Goal: Task Accomplishment & Management: Manage account settings

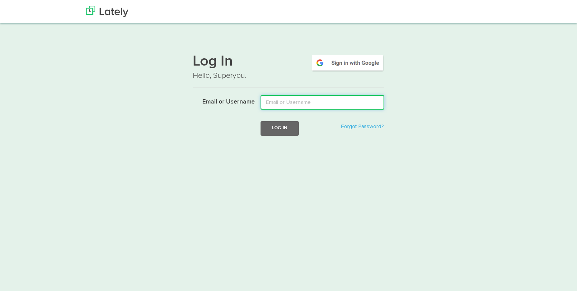
click at [290, 101] on input "Email or Username" at bounding box center [322, 102] width 124 height 15
type input "[EMAIL_ADDRESS][DOMAIN_NAME]"
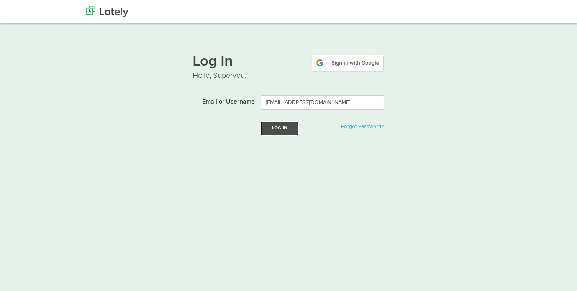
click at [292, 129] on button "Log In" at bounding box center [279, 128] width 38 height 14
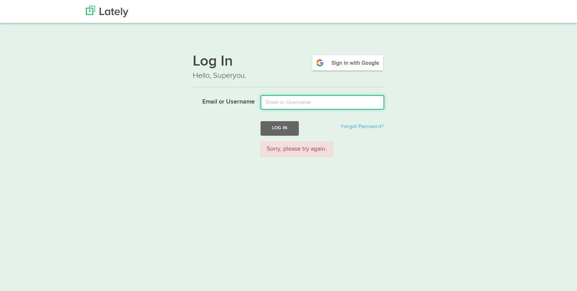
click at [305, 101] on input "Email or Username" at bounding box center [322, 102] width 124 height 15
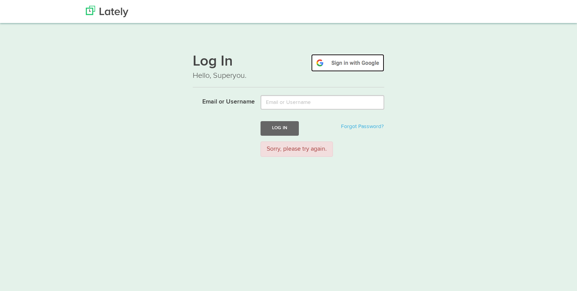
click at [342, 69] on img at bounding box center [347, 63] width 73 height 18
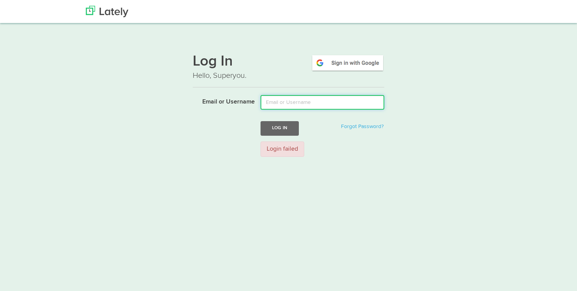
click at [319, 103] on input "Email or Username" at bounding box center [322, 102] width 124 height 15
type input "[EMAIL_ADDRESS][DOMAIN_NAME]"
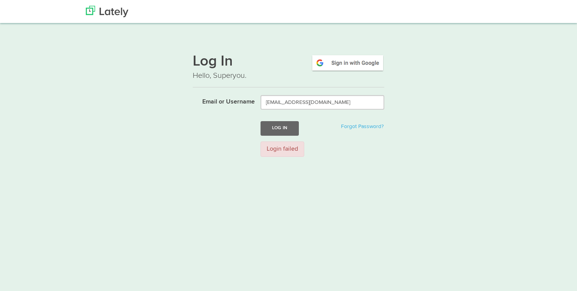
click at [183, 131] on div "Log In Hello, Superyou. Email or Username icelle@naturesoriginalbrands.com Log …" at bounding box center [288, 104] width 463 height 116
click at [104, 8] on img at bounding box center [107, 11] width 43 height 11
